Goal: Check status: Check status

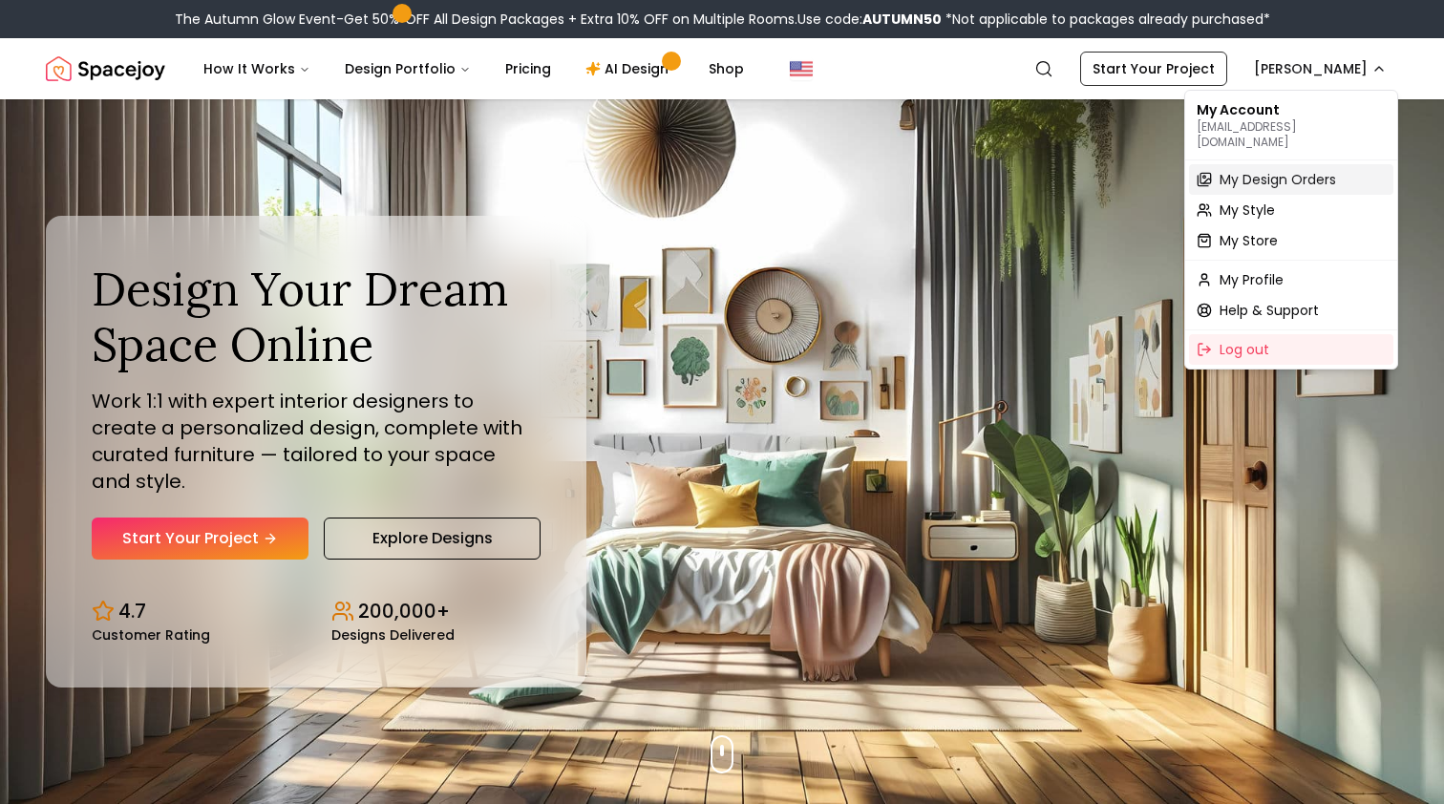
click at [1257, 175] on div "My Design Orders" at bounding box center [1291, 179] width 204 height 31
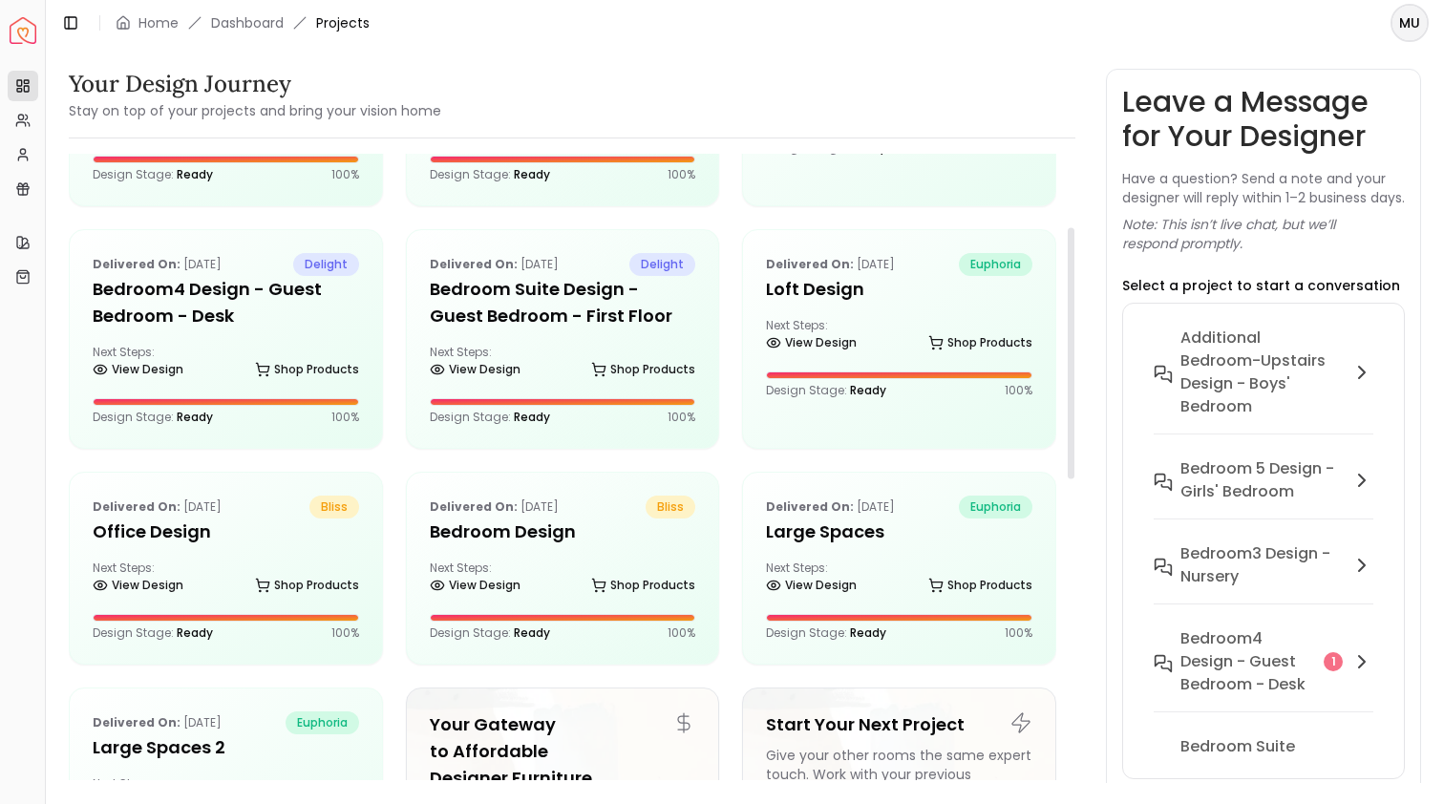
scroll to position [175, 0]
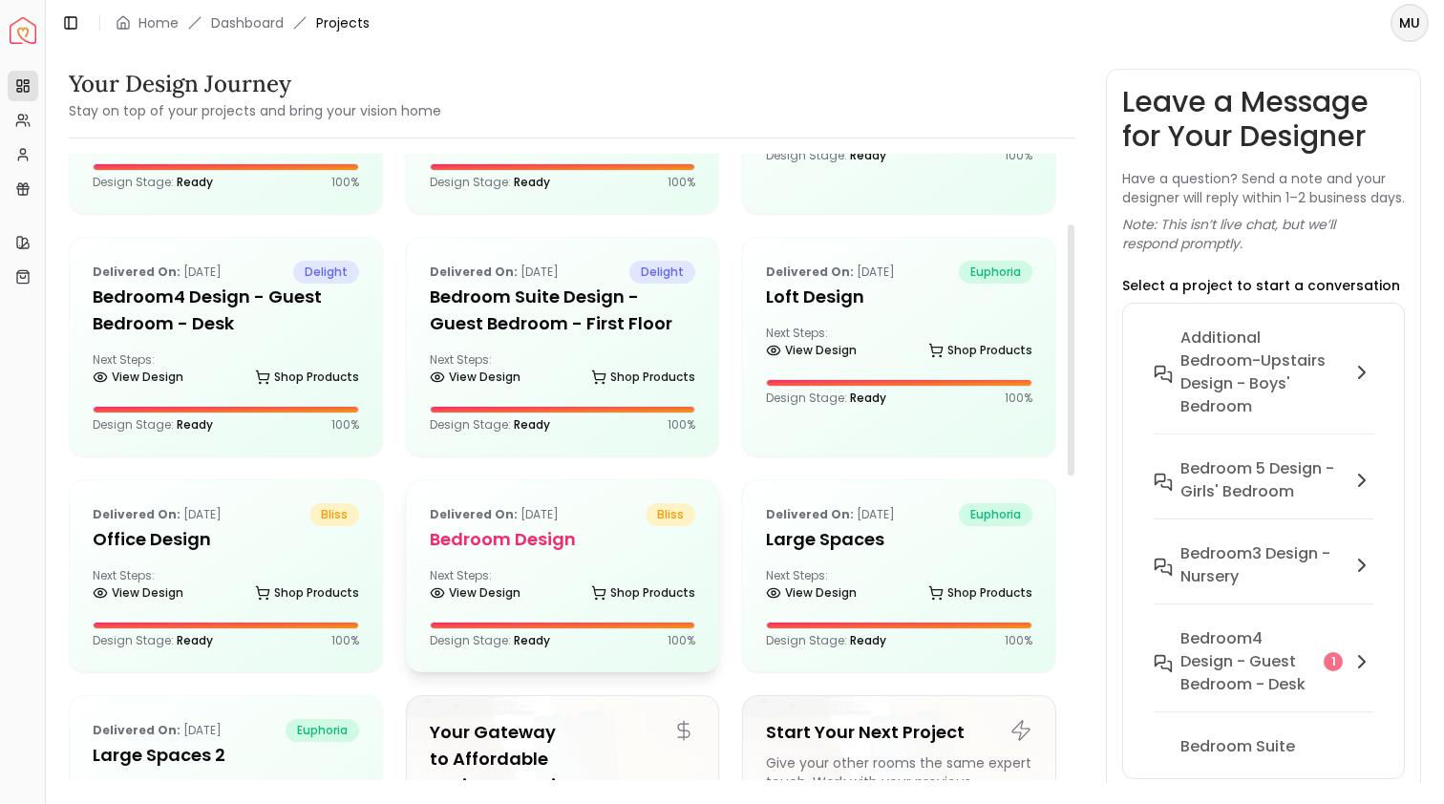
click at [529, 522] on p "Delivered on: [DATE]" at bounding box center [494, 514] width 129 height 23
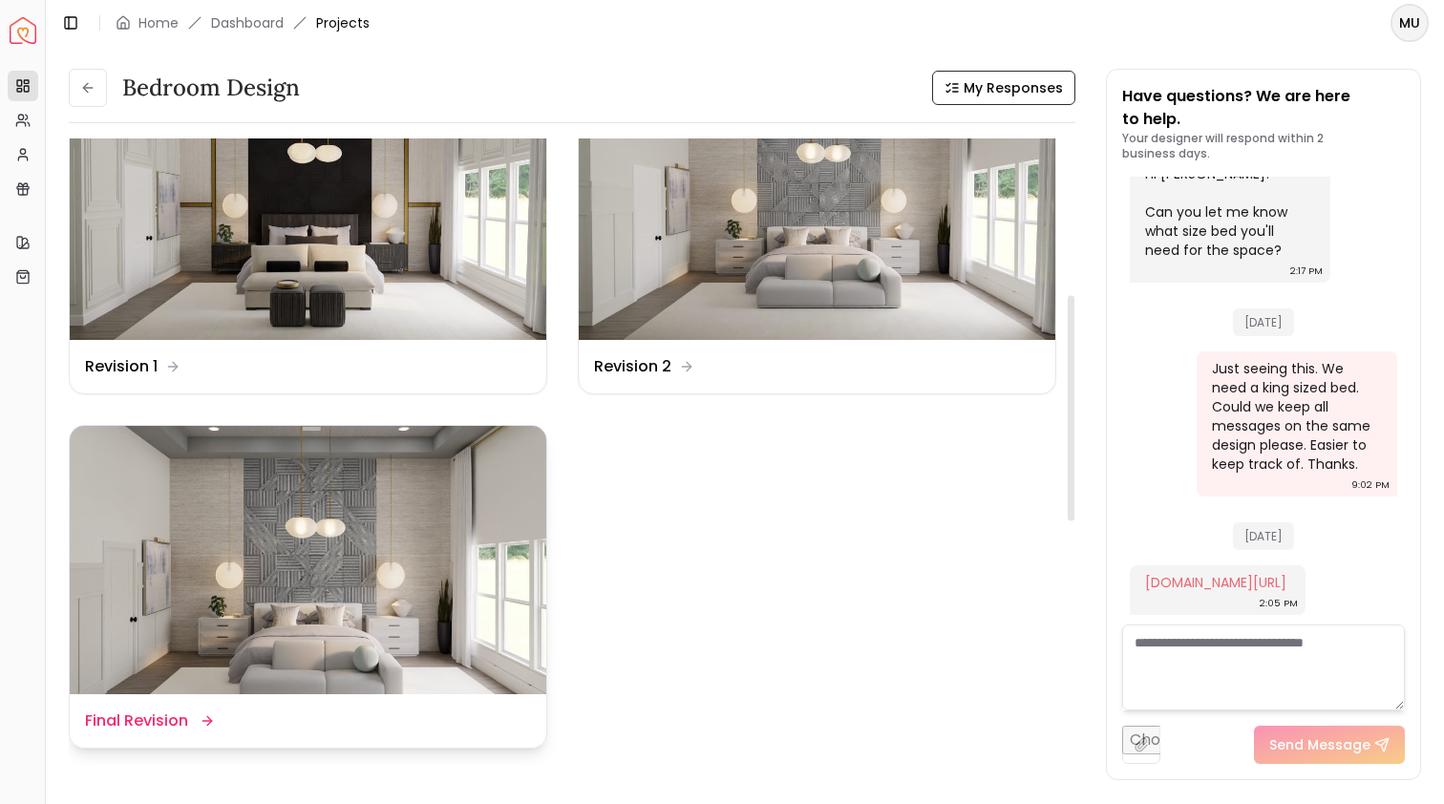
scroll to position [440, 0]
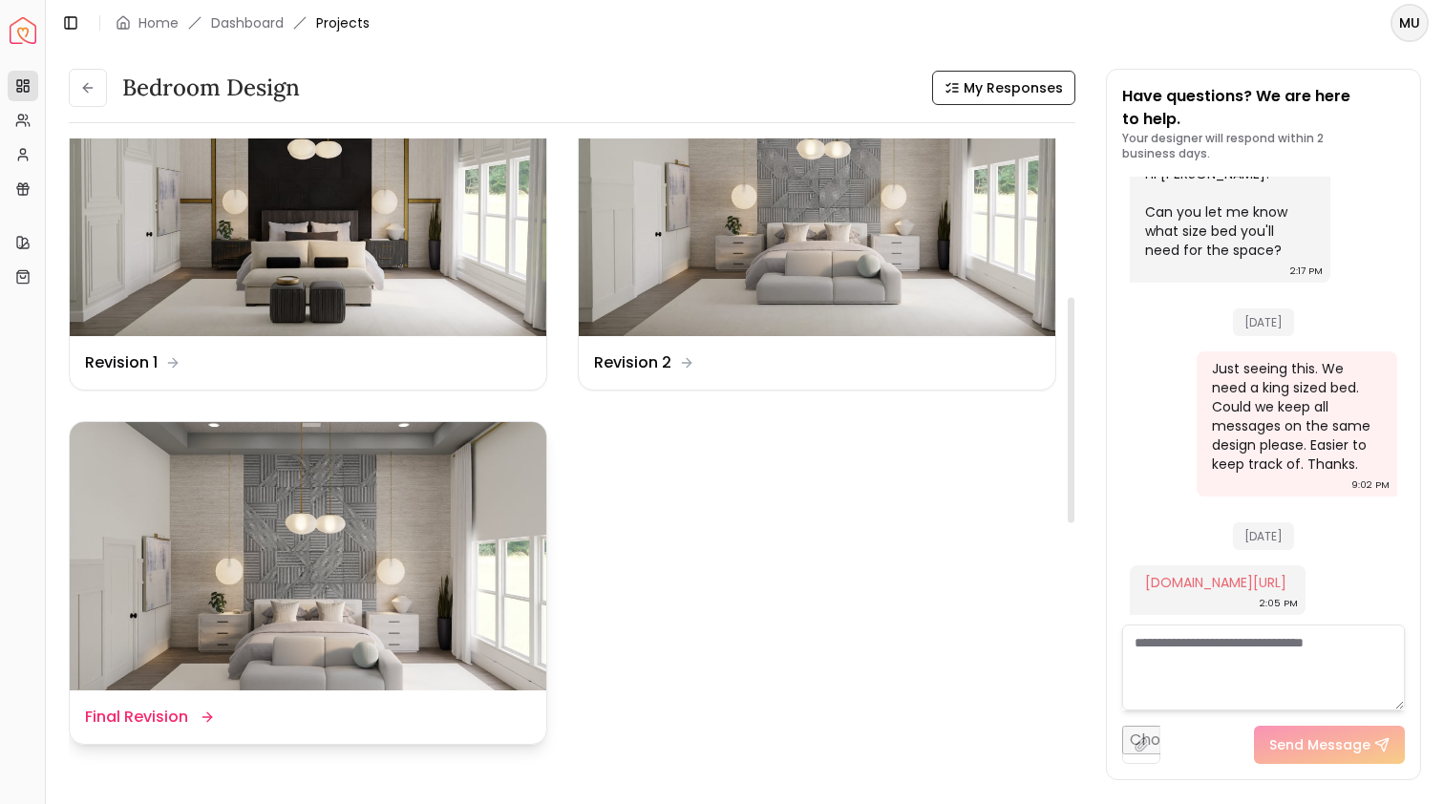
click at [335, 551] on img at bounding box center [308, 556] width 476 height 268
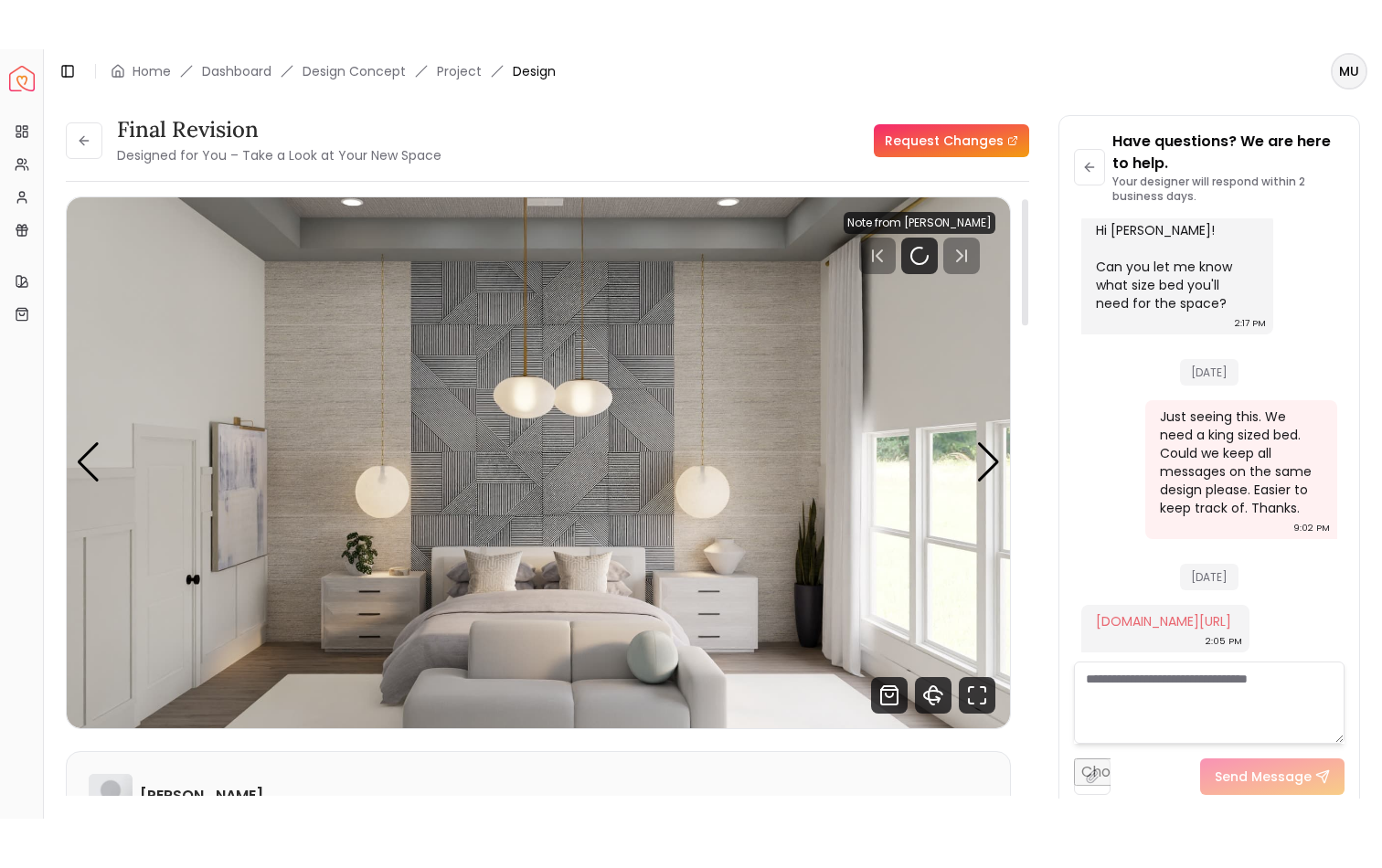
scroll to position [78, 0]
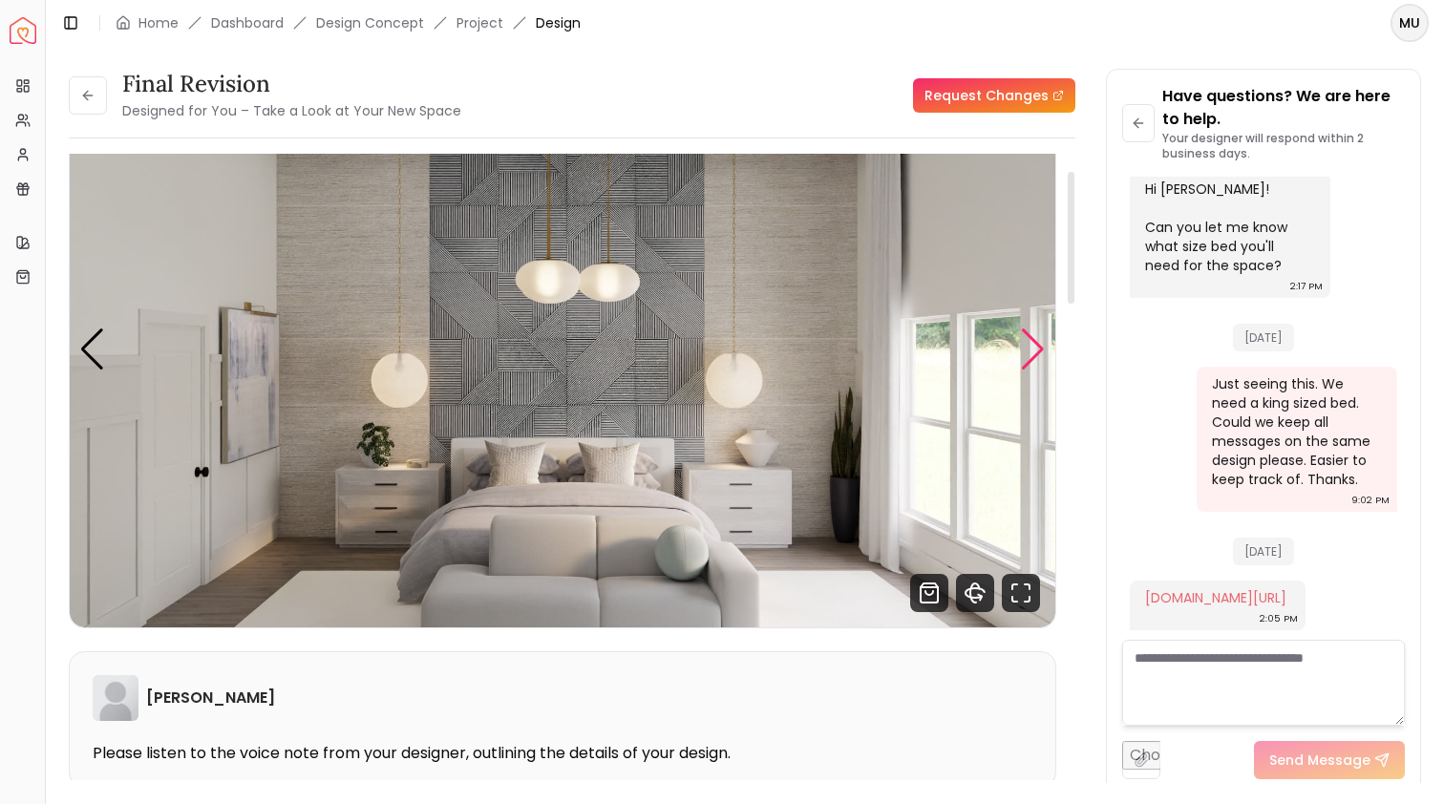
click at [1031, 342] on div "Next slide" at bounding box center [1033, 349] width 26 height 42
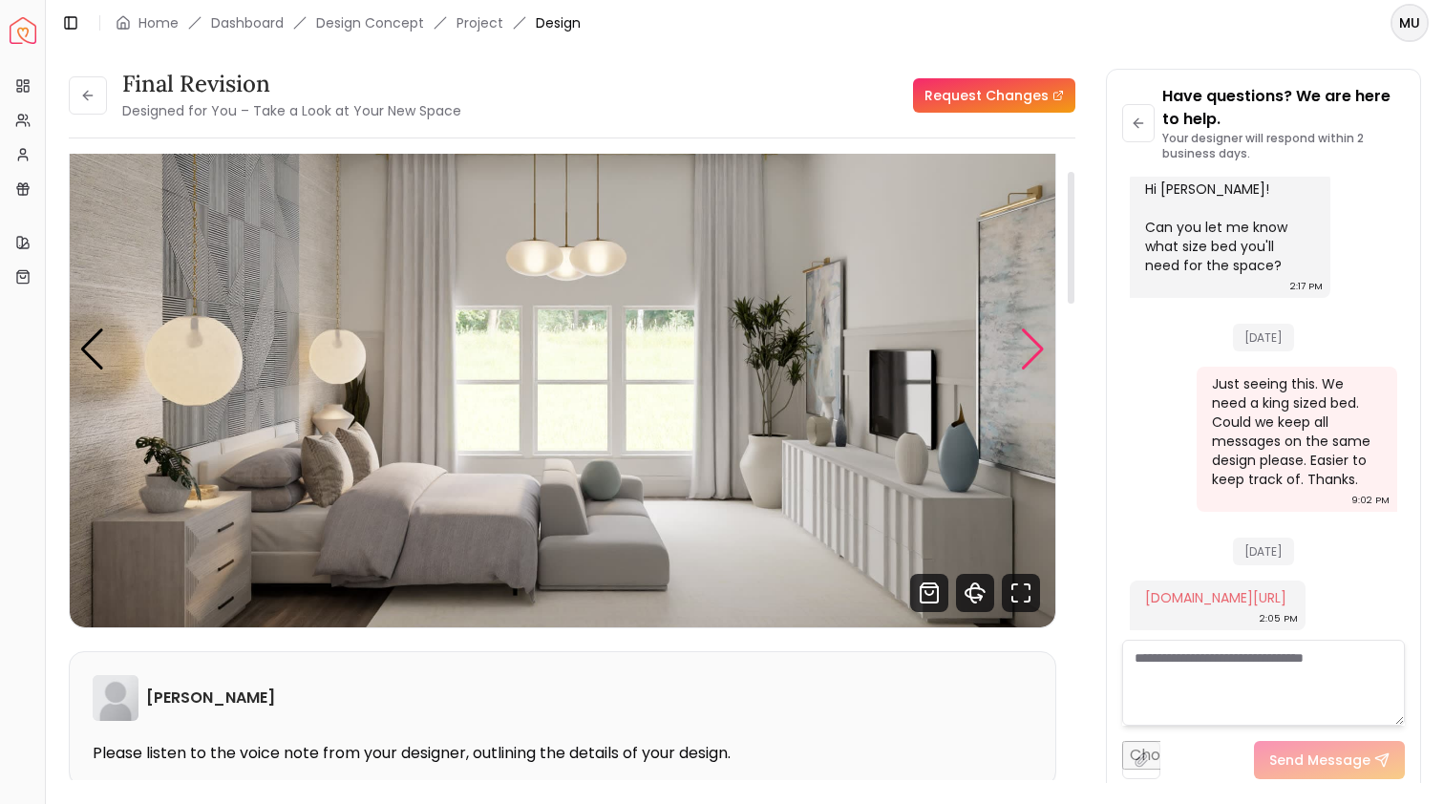
click at [1031, 342] on div "Next slide" at bounding box center [1033, 349] width 26 height 42
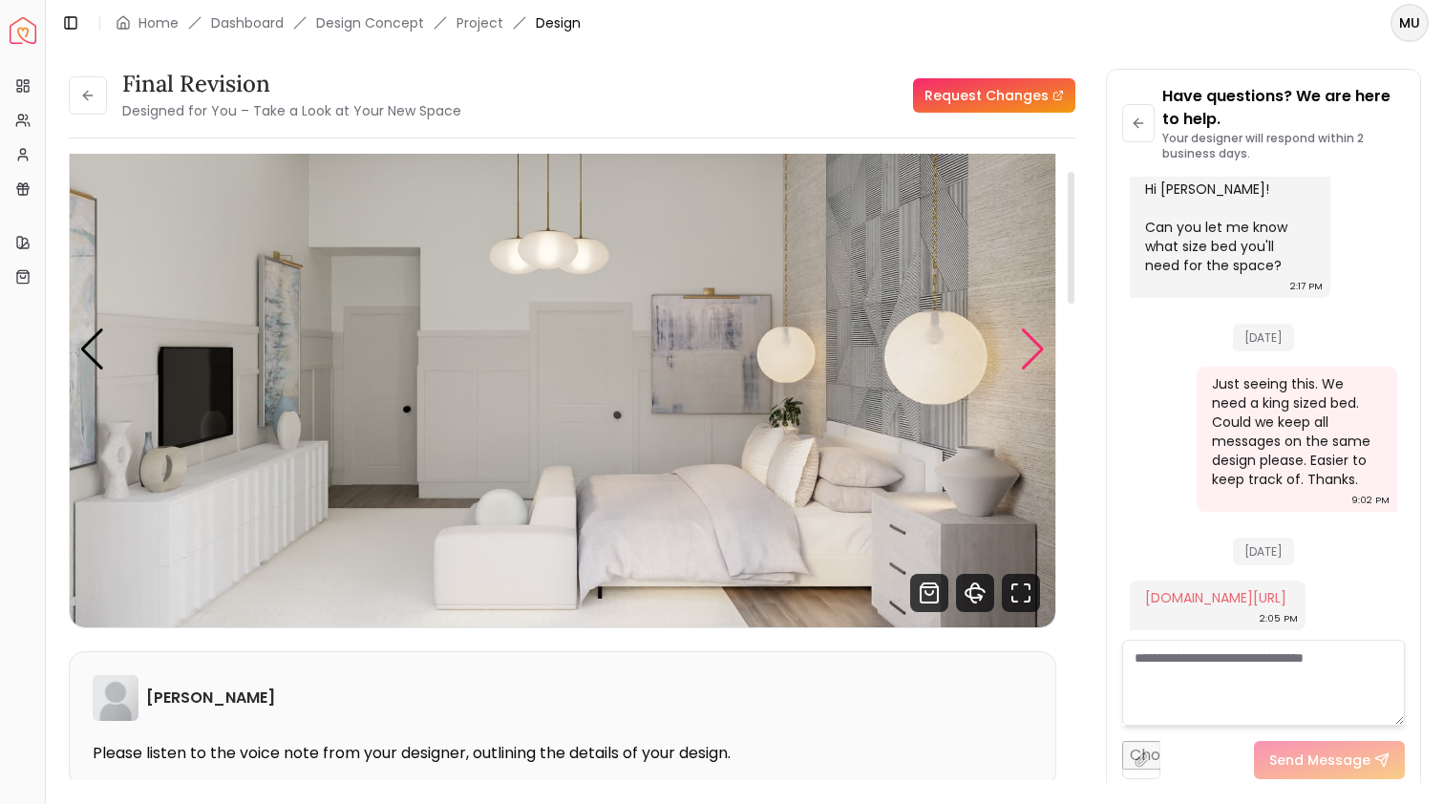
click at [1031, 342] on div "Next slide" at bounding box center [1033, 349] width 26 height 42
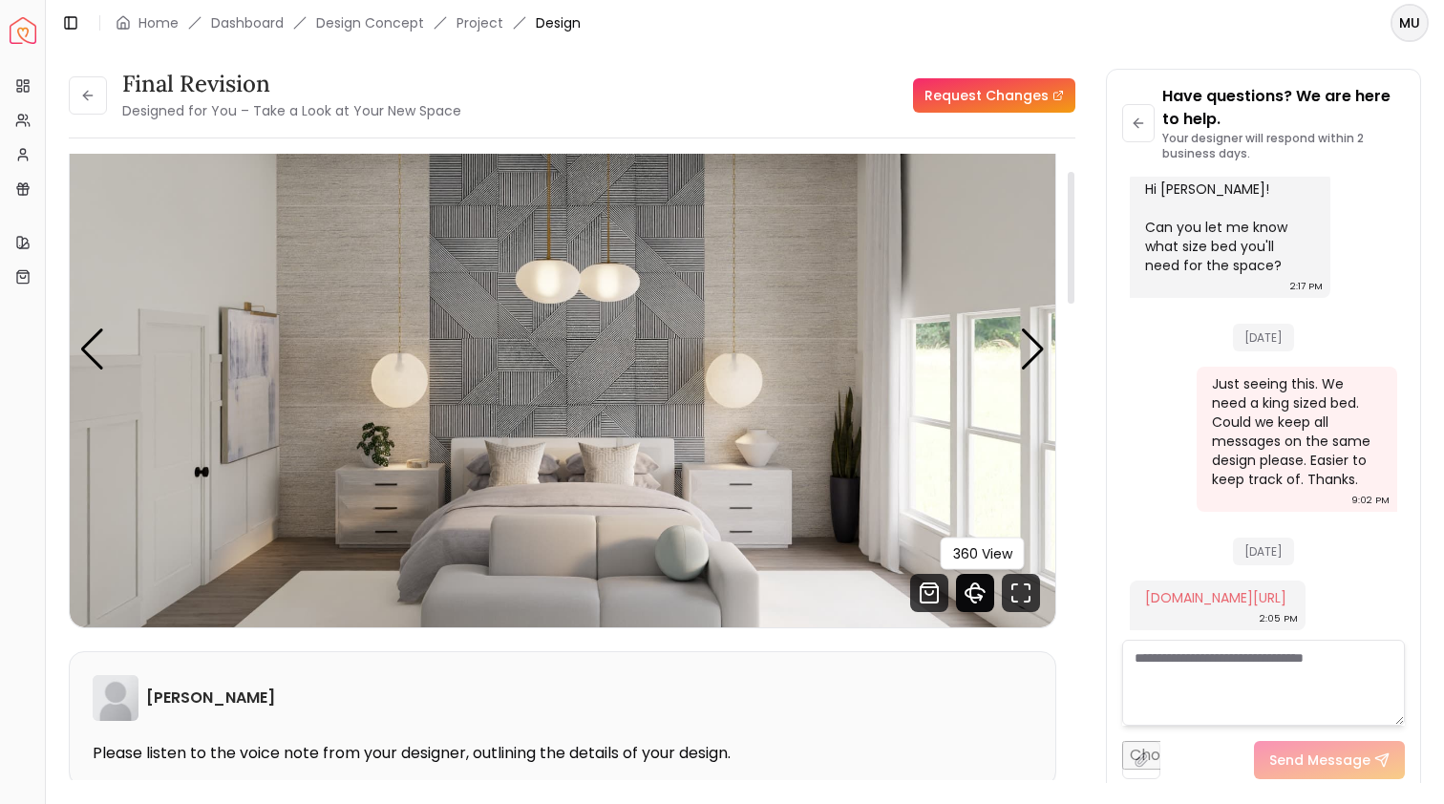
click at [974, 592] on icon "360 View" at bounding box center [975, 593] width 38 height 38
